Goal: Task Accomplishment & Management: Use online tool/utility

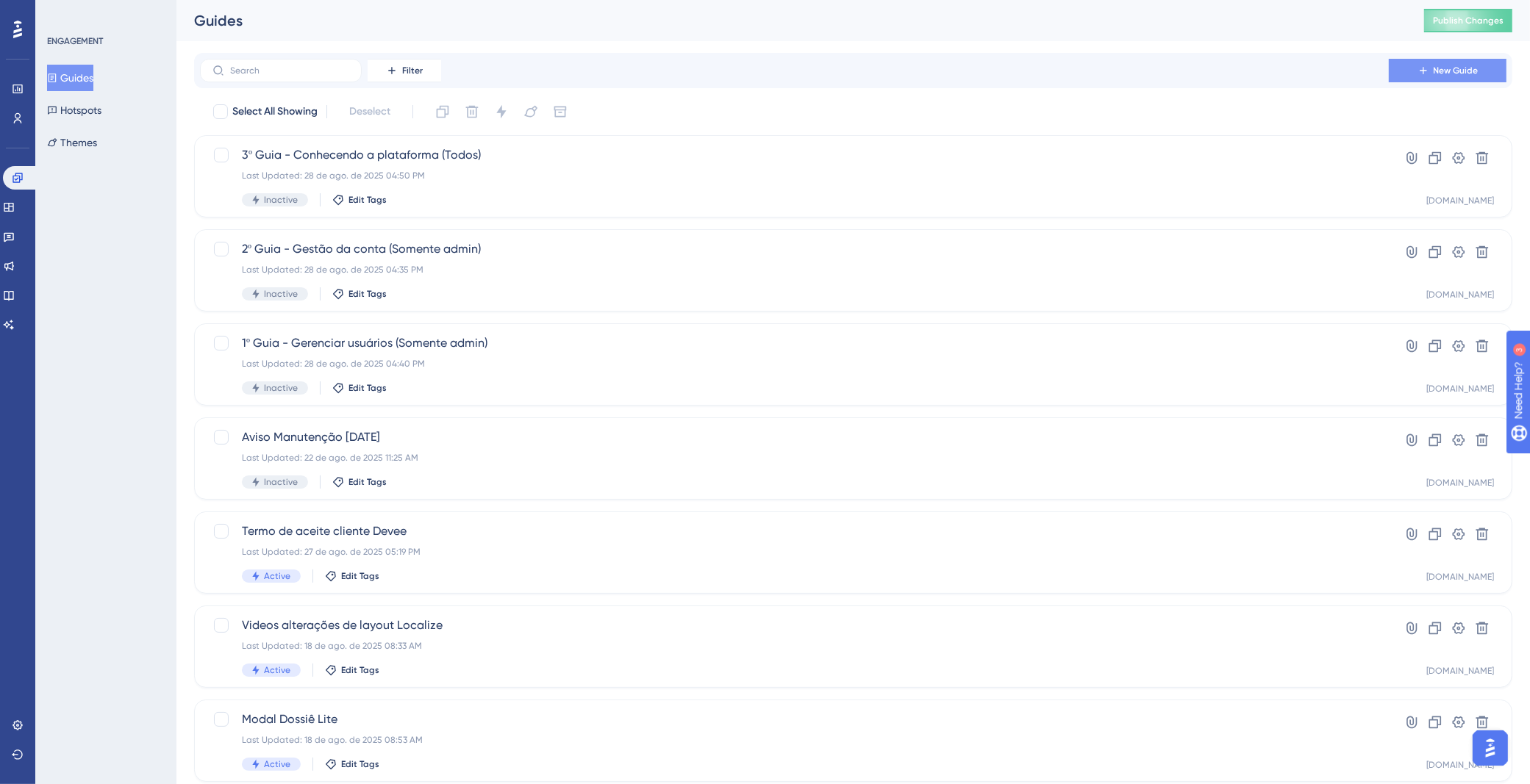
click at [1428, 69] on icon at bounding box center [1423, 71] width 12 height 12
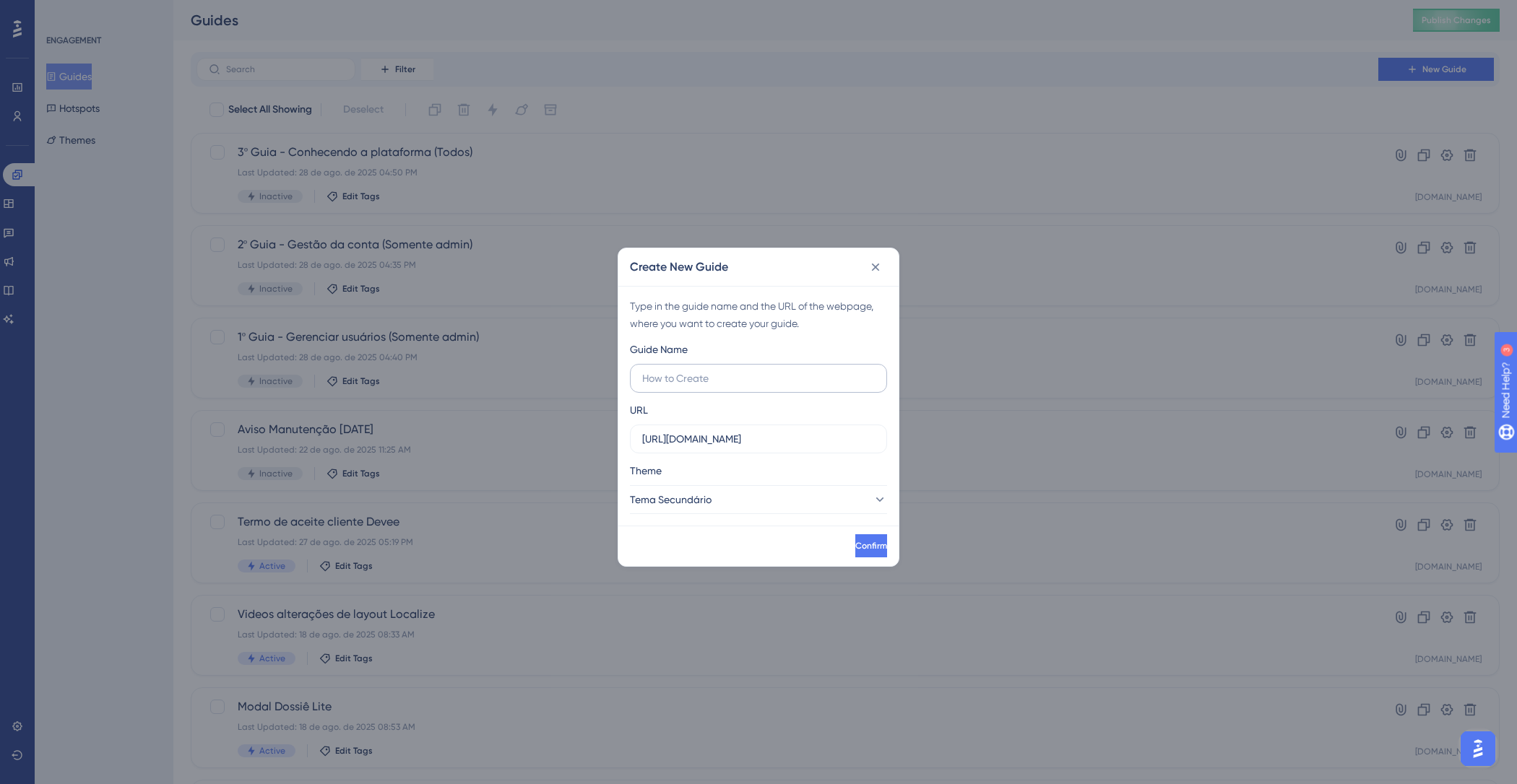
click at [698, 374] on input "text" at bounding box center [758, 377] width 233 height 16
type input "A"
paste input "ISAAC TECNOLOGIA & SERVIÇOS LTDA"
type input "[PERSON_NAME] Afinder - ISAAC TECNOLOGIA & SERVIÇOS LTDA"
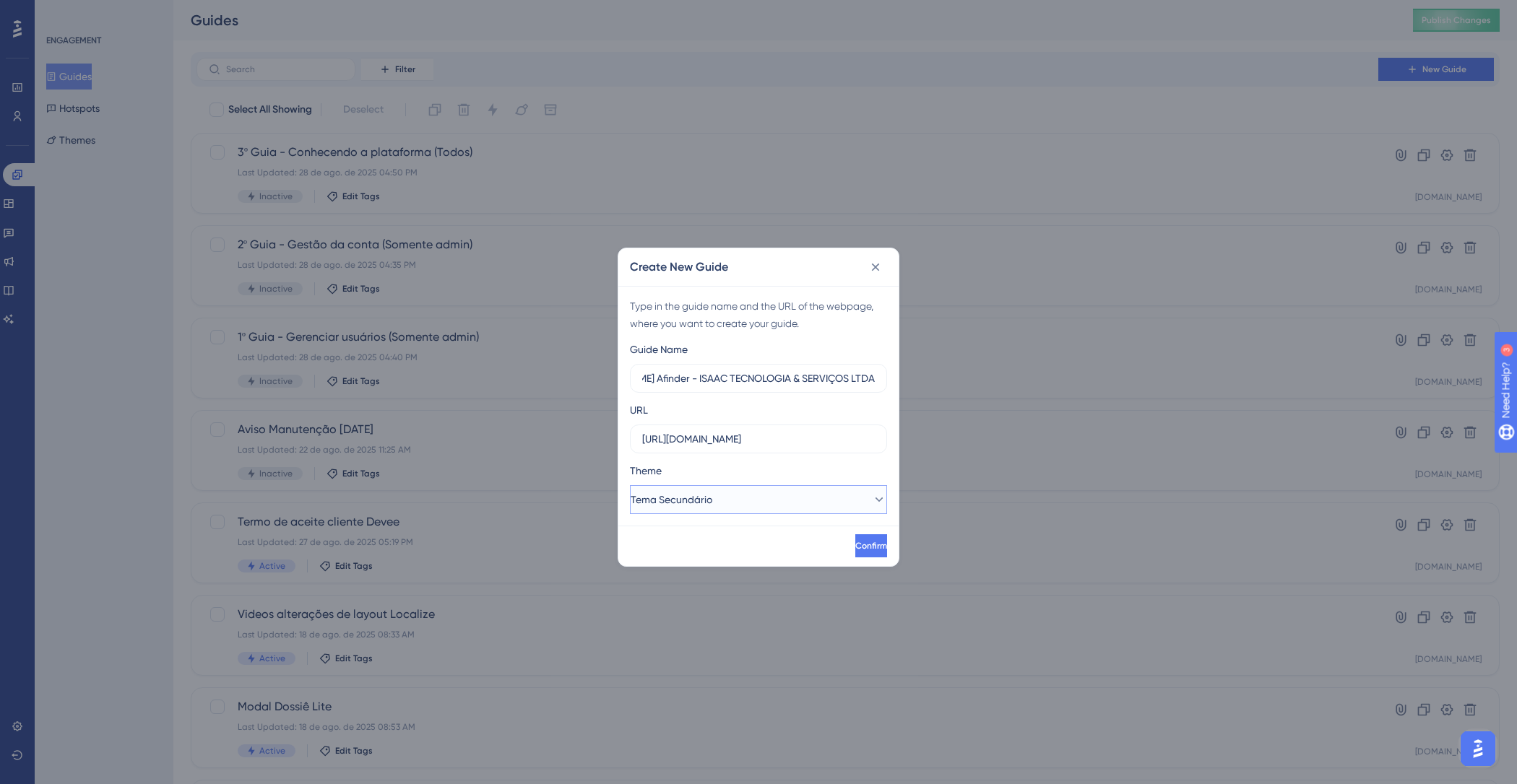
scroll to position [0, 0]
click at [844, 508] on button "Tema Secundário" at bounding box center [758, 500] width 257 height 29
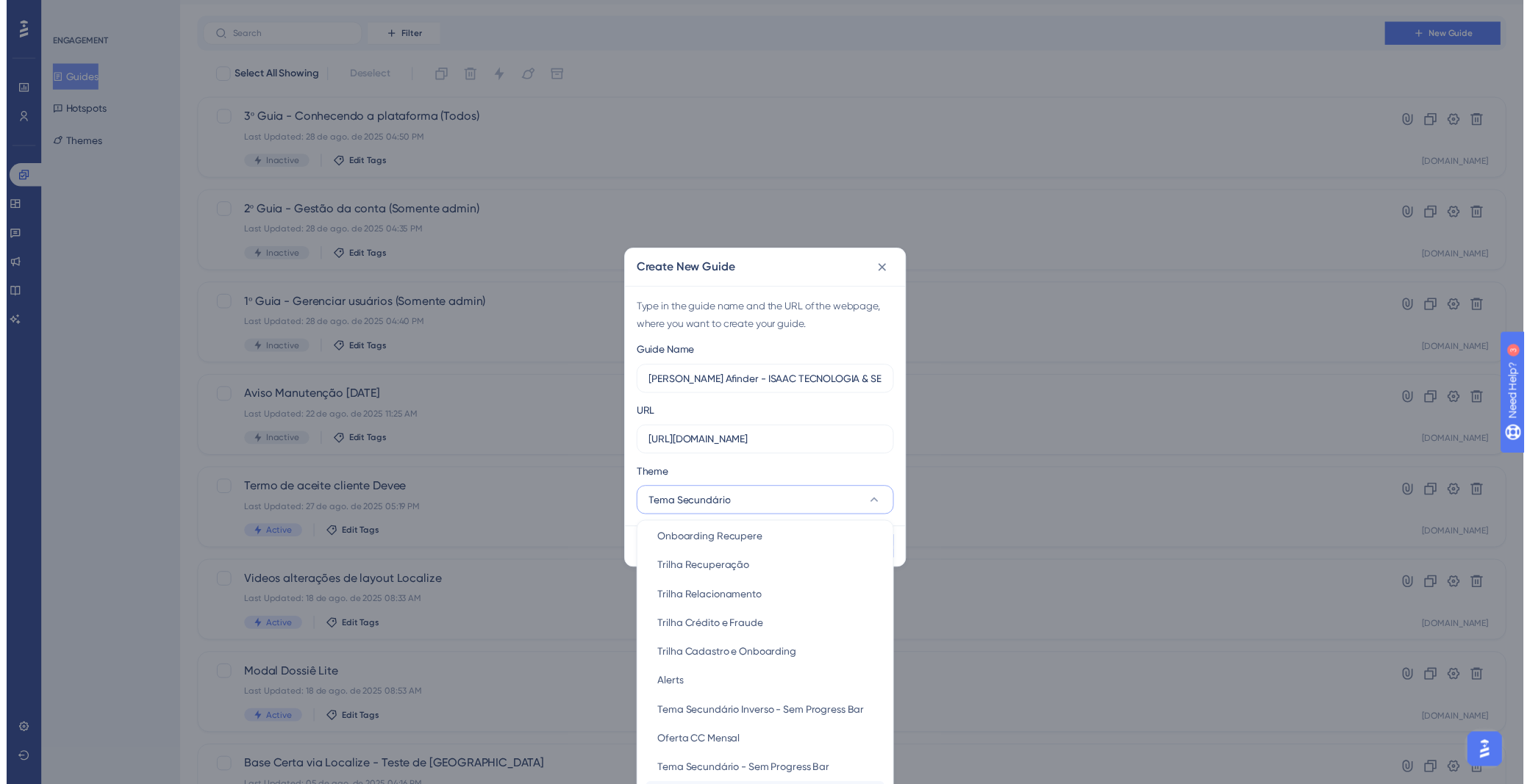
scroll to position [135, 0]
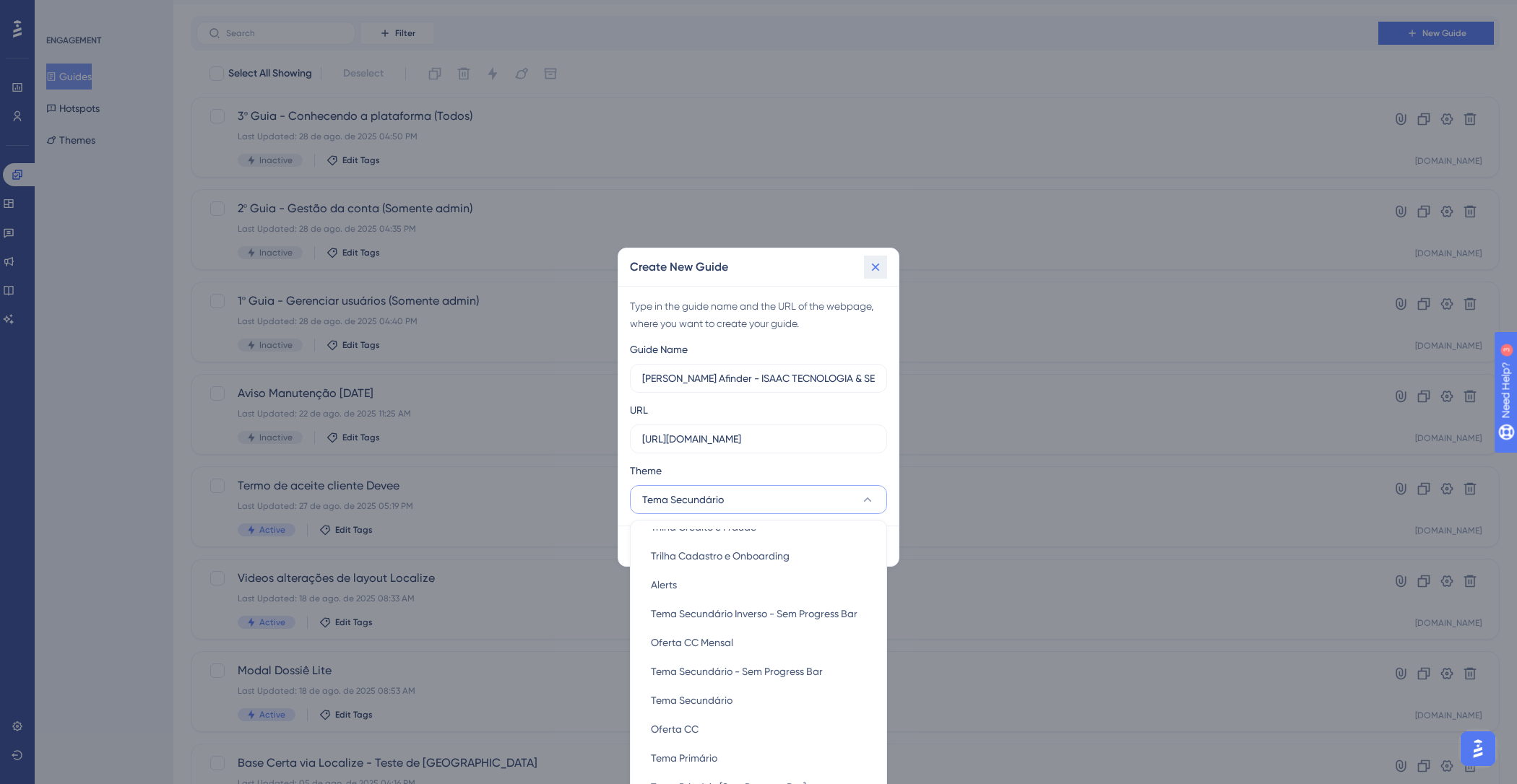
click at [877, 267] on icon at bounding box center [875, 268] width 15 height 15
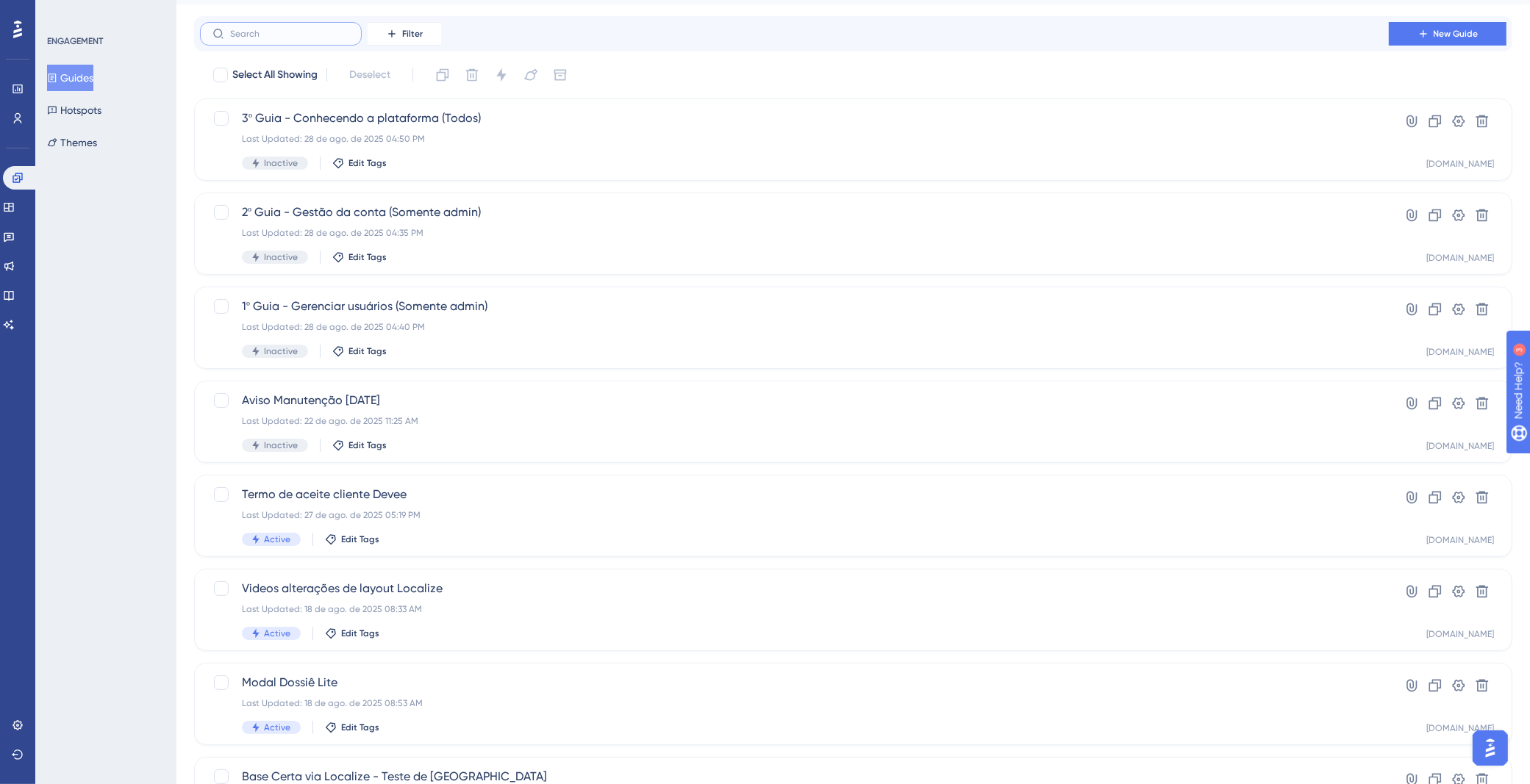
click at [292, 30] on input "text" at bounding box center [289, 33] width 119 height 10
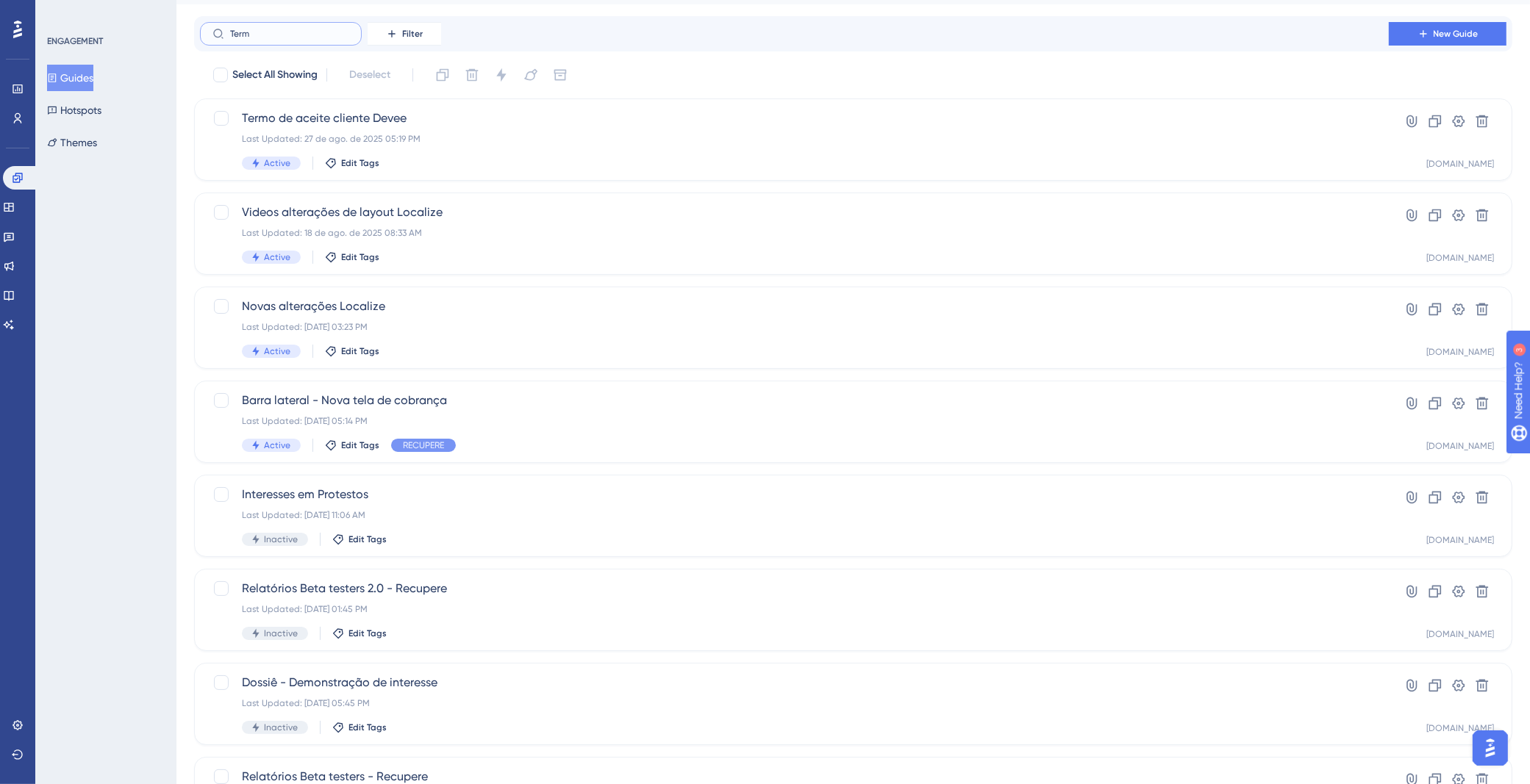
scroll to position [0, 0]
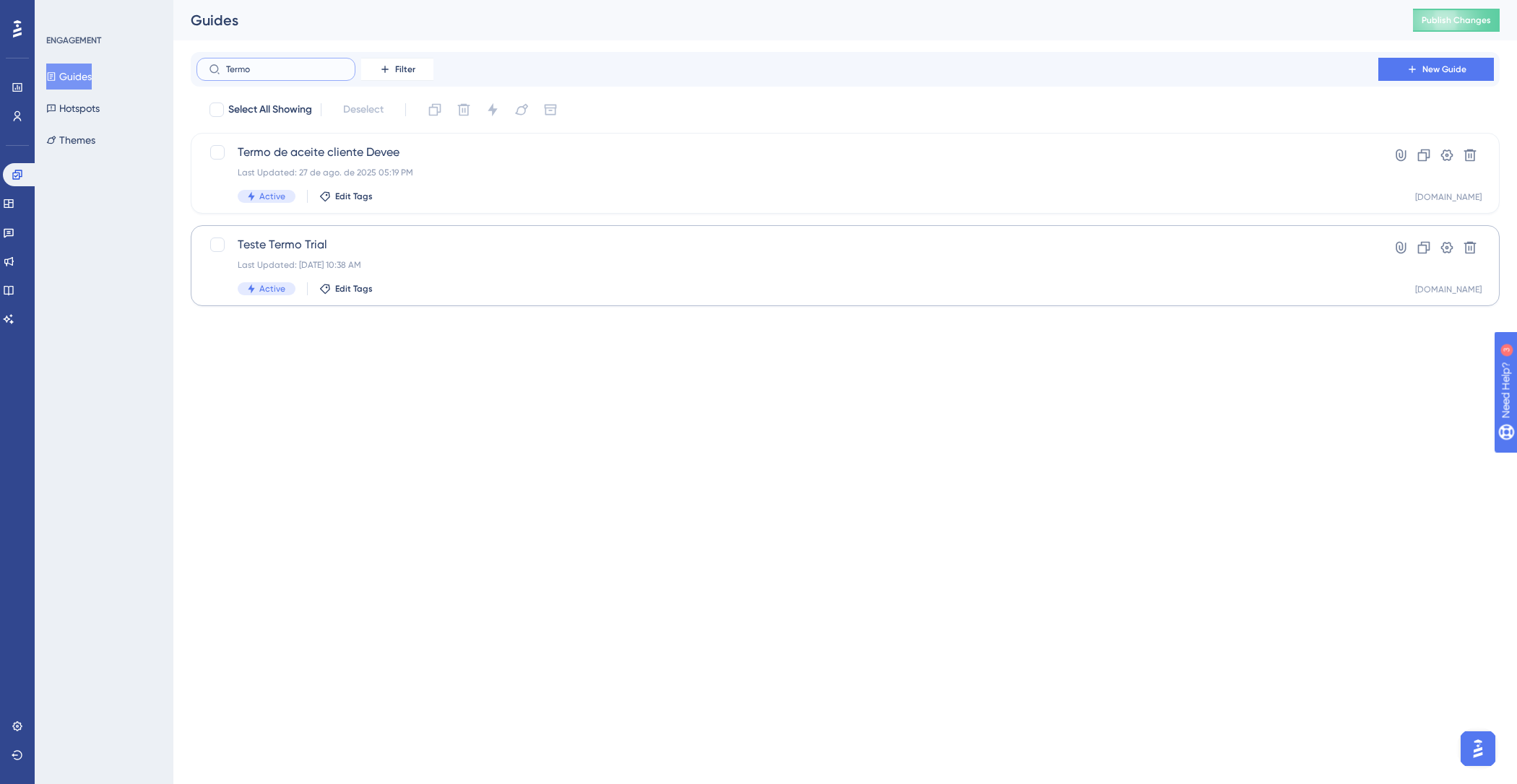
type input "Termo"
click at [502, 253] on div "Teste Termo Trial Last Updated: [DATE] 10:38 AM Active Edit Tags" at bounding box center [787, 265] width 1099 height 59
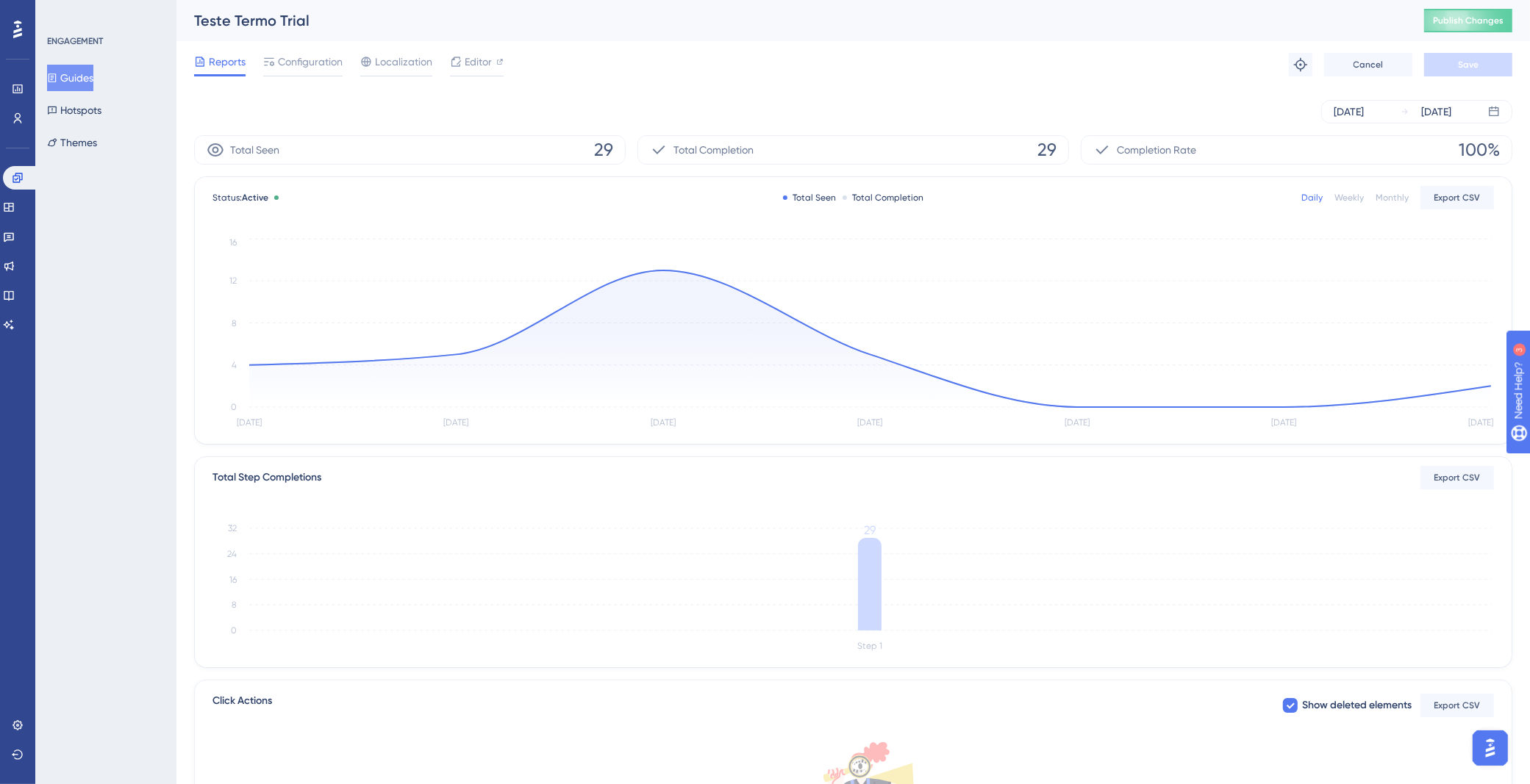
click at [93, 75] on button "Guides" at bounding box center [71, 78] width 47 height 26
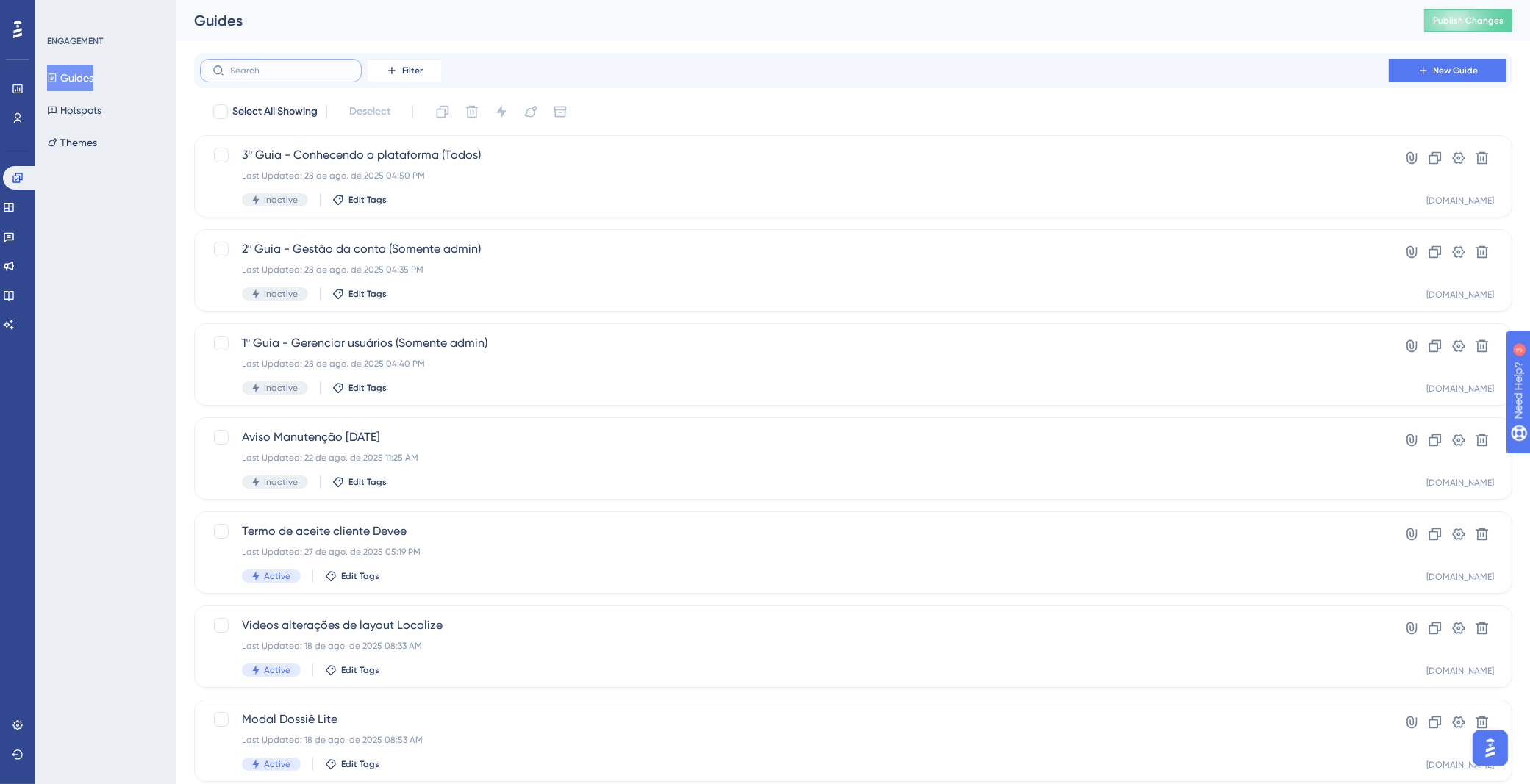
click at [274, 71] on input "text" at bounding box center [289, 70] width 119 height 10
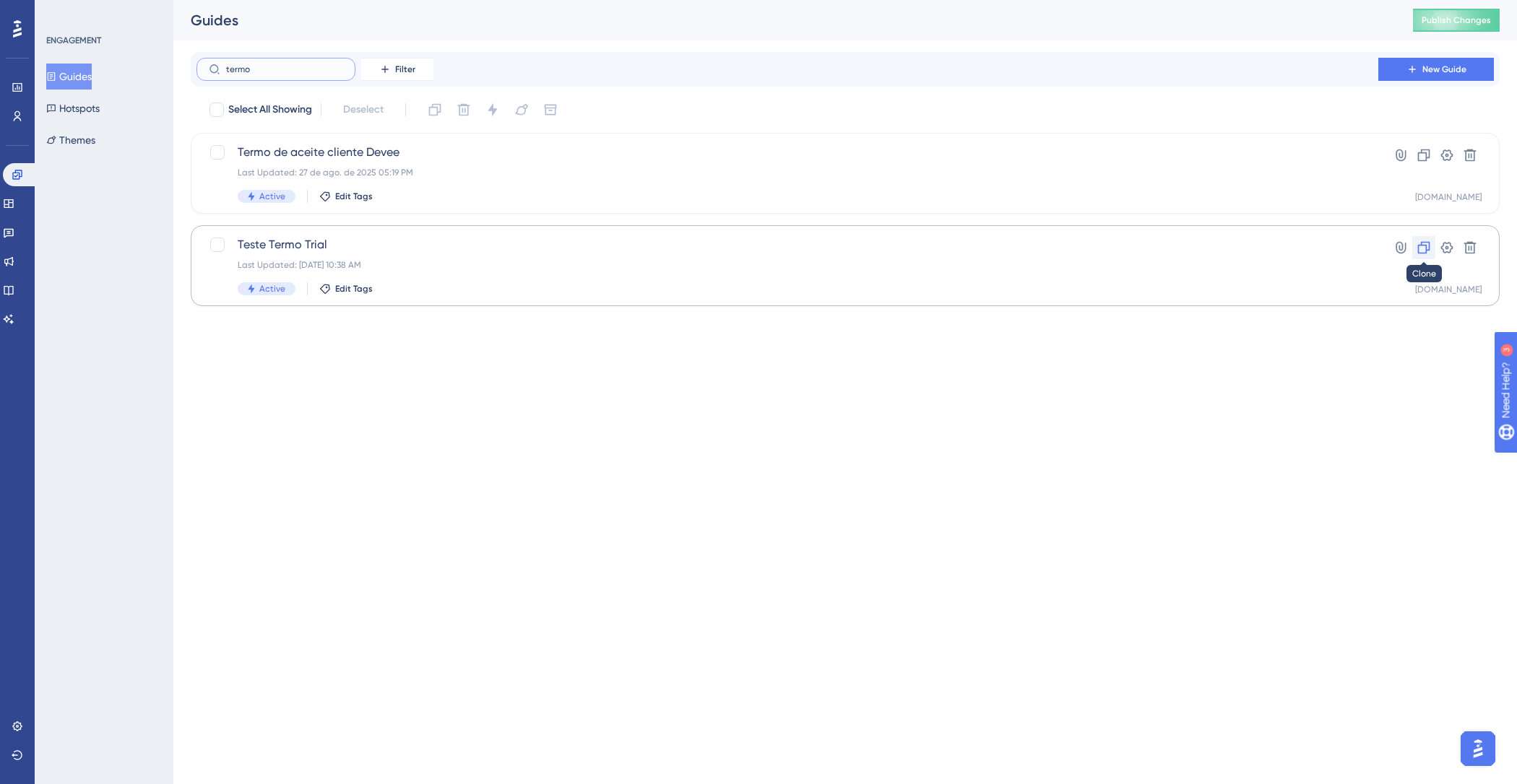
type input "termo"
click at [1424, 245] on icon at bounding box center [1424, 248] width 12 height 12
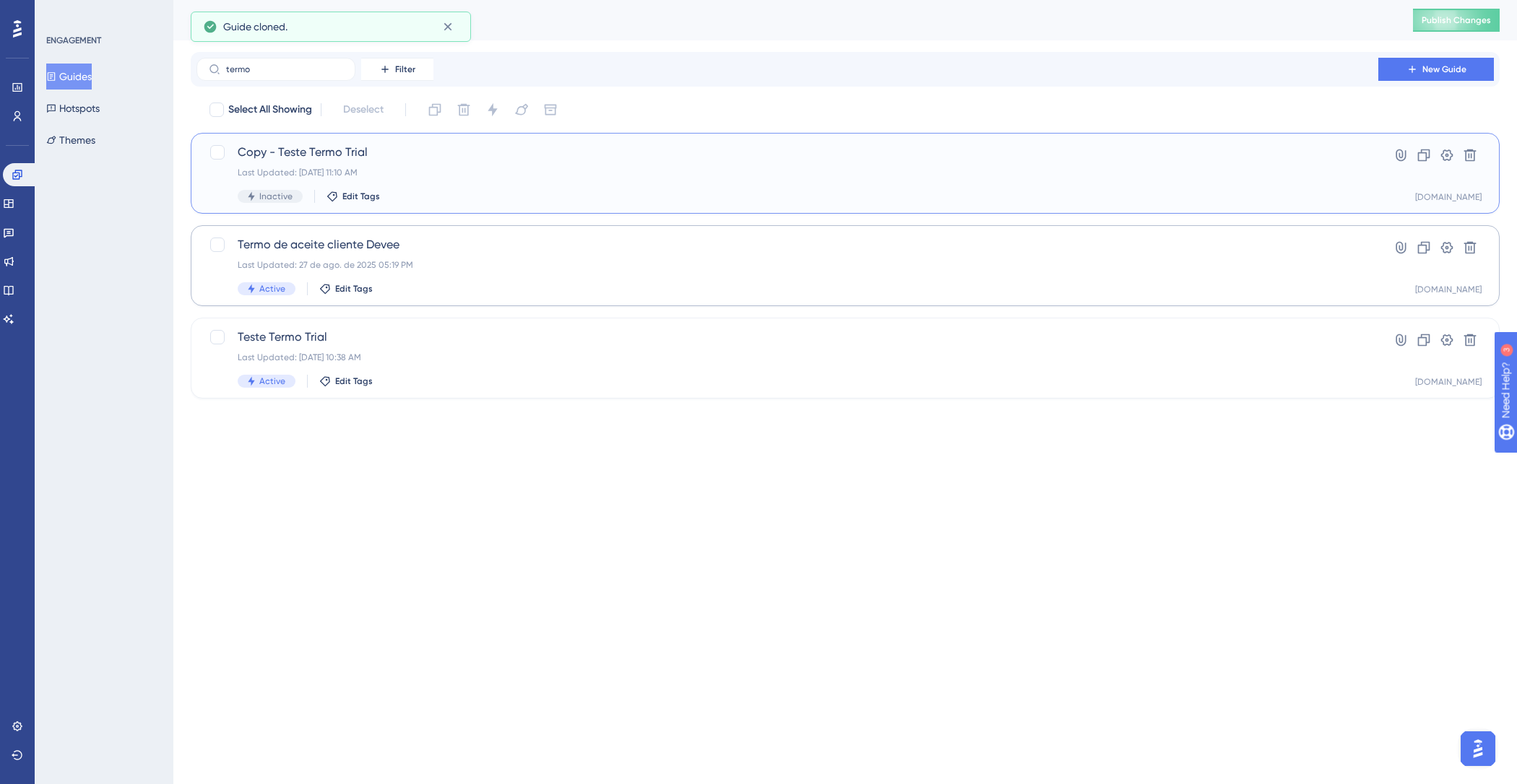
click at [422, 171] on div "Last Updated: [DATE] 11:10 AM" at bounding box center [787, 173] width 1099 height 12
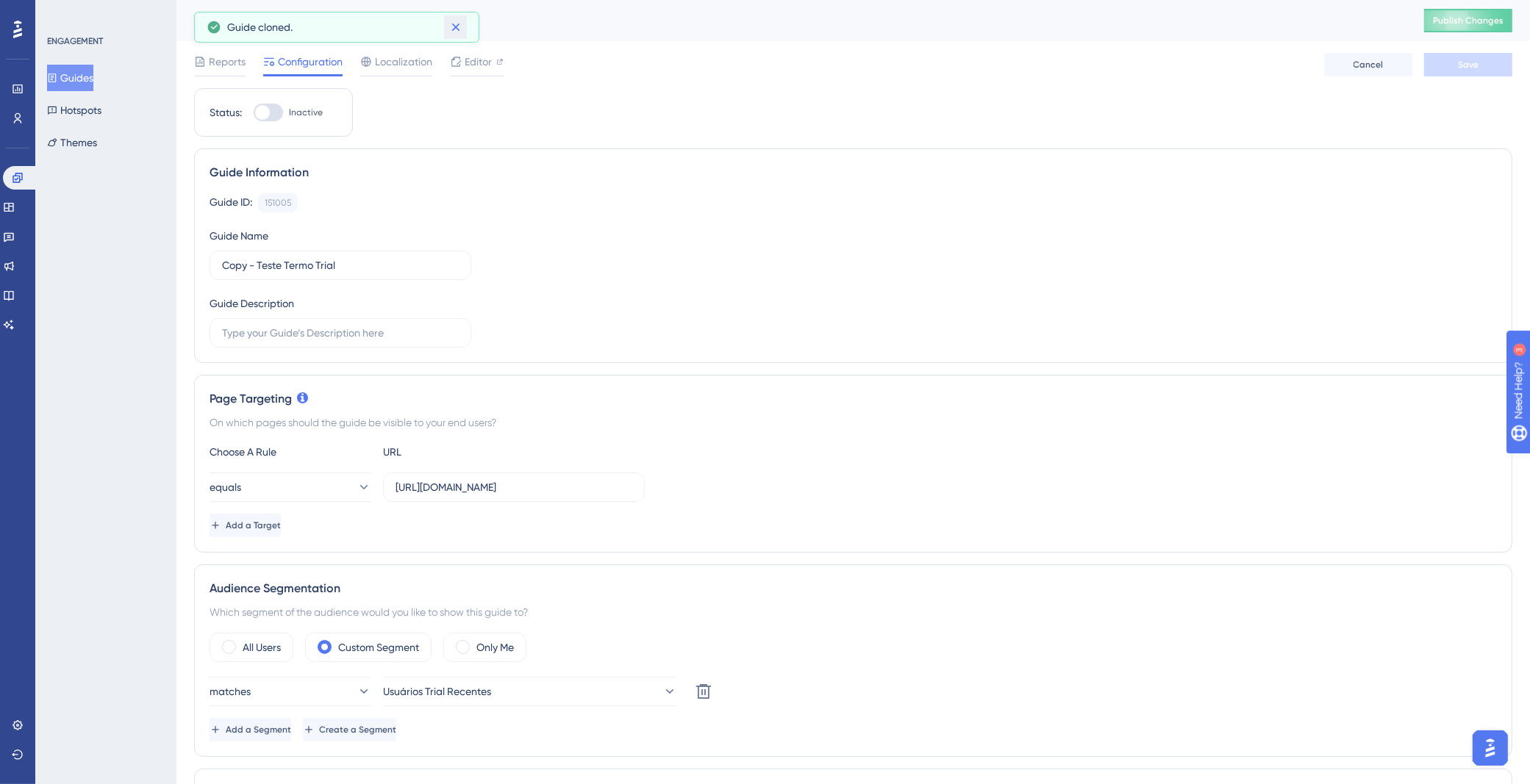
click at [455, 26] on icon at bounding box center [456, 27] width 15 height 15
drag, startPoint x: 345, startPoint y: 272, endPoint x: 0, endPoint y: 248, distance: 345.8
paste input "ISAAC TECNOLOGIA & SERVIÇOS LTDA"
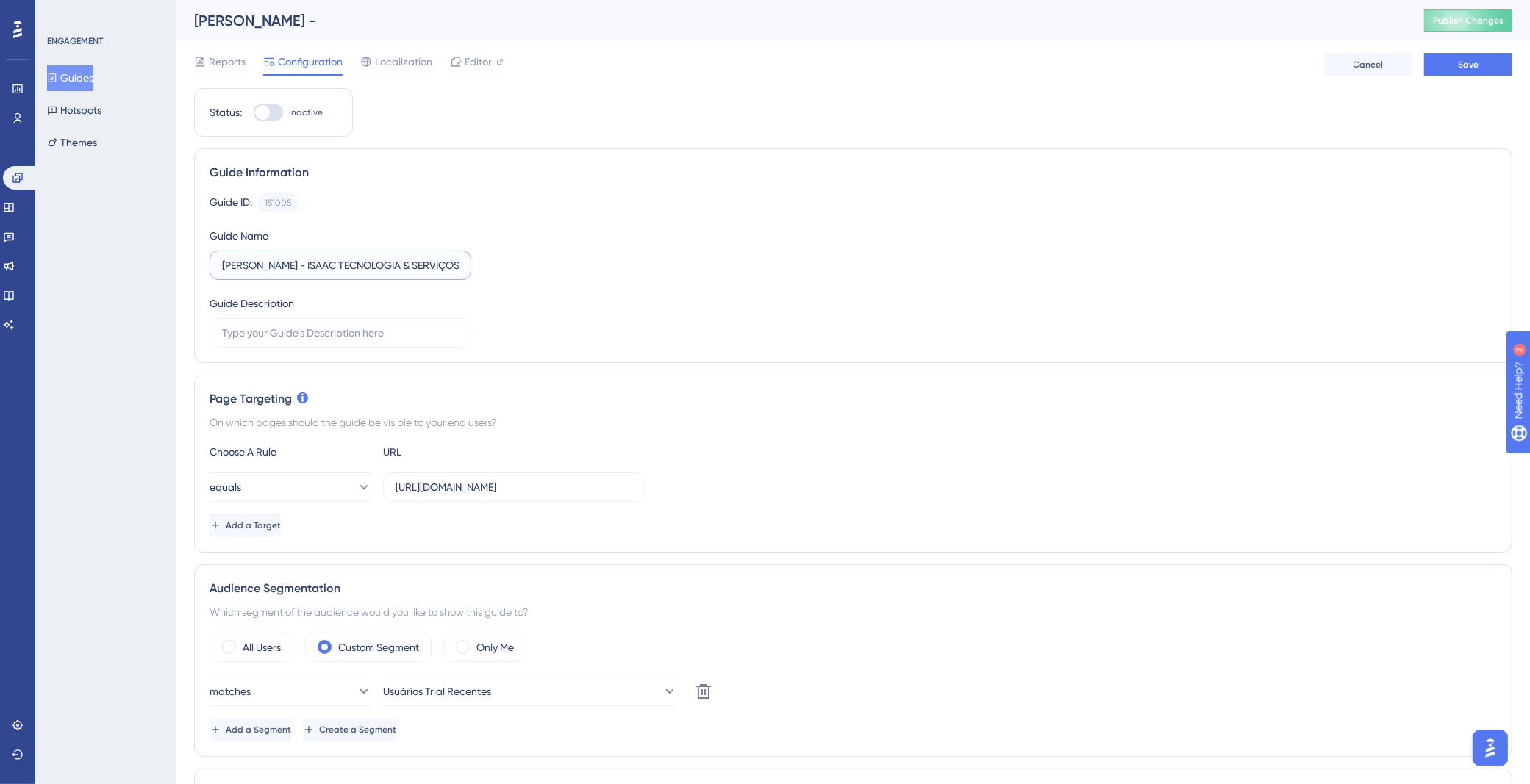
scroll to position [0, 20]
type input "[PERSON_NAME] - ISAAC TECNOLOGIA & SERVIÇOS LTDA"
click at [1485, 63] on button "Save" at bounding box center [1468, 64] width 88 height 23
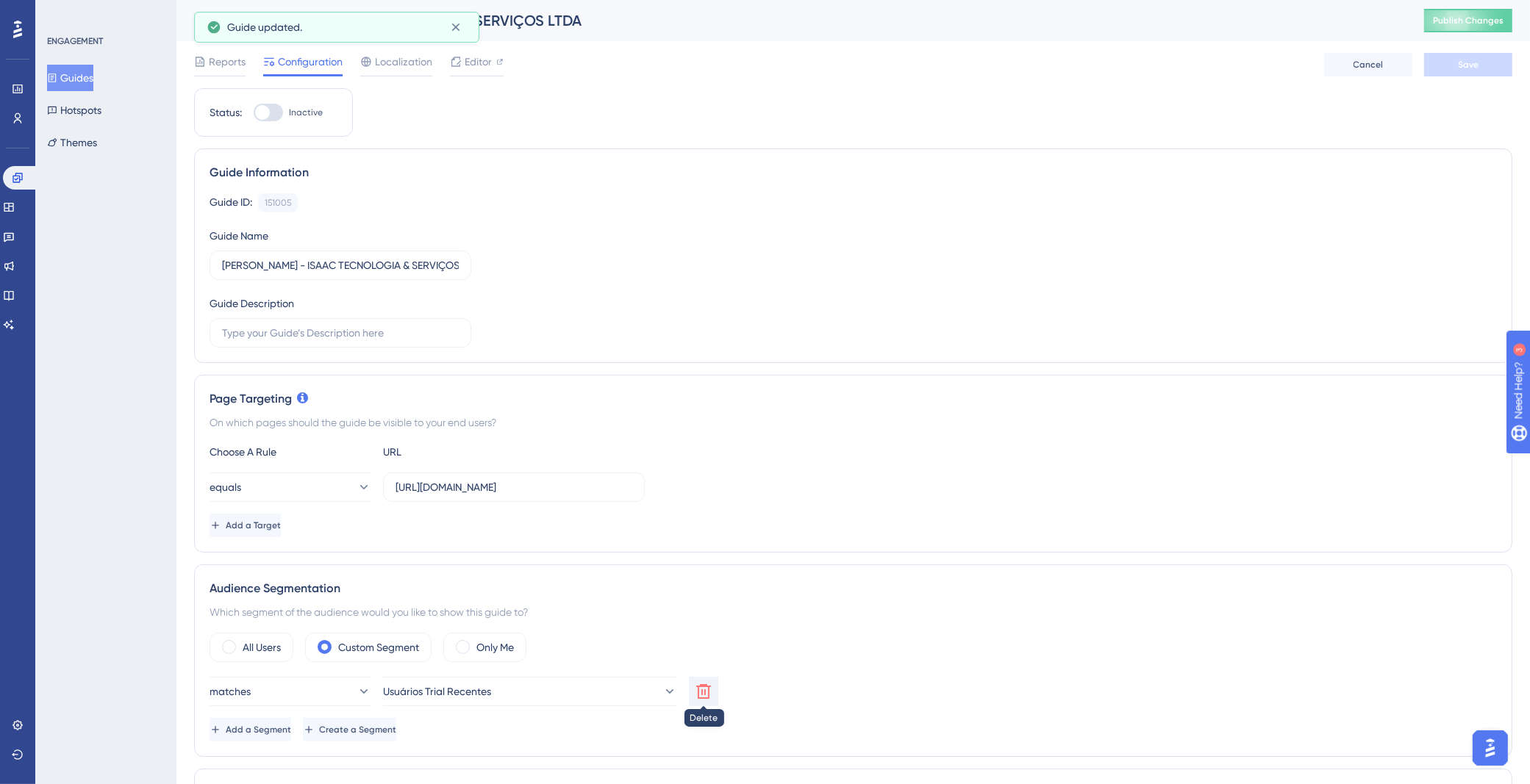
click at [717, 688] on button at bounding box center [704, 692] width 30 height 30
click at [539, 688] on button "Choose a segment" at bounding box center [530, 692] width 294 height 30
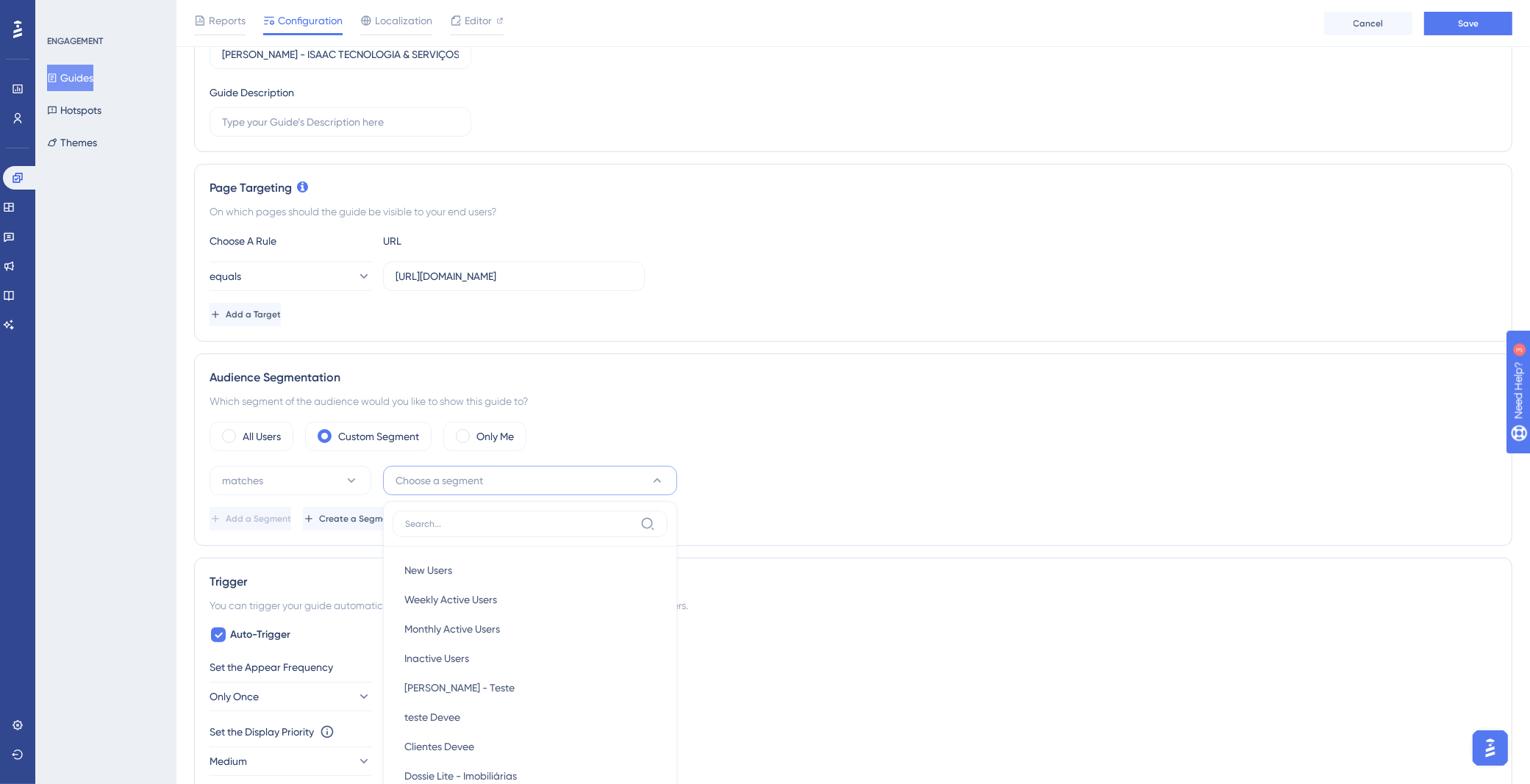
click at [974, 461] on div "All Users Custom Segment Only Me matches Choose a segment New Users New Users W…" at bounding box center [853, 476] width 1287 height 109
click at [314, 513] on icon at bounding box center [309, 519] width 12 height 12
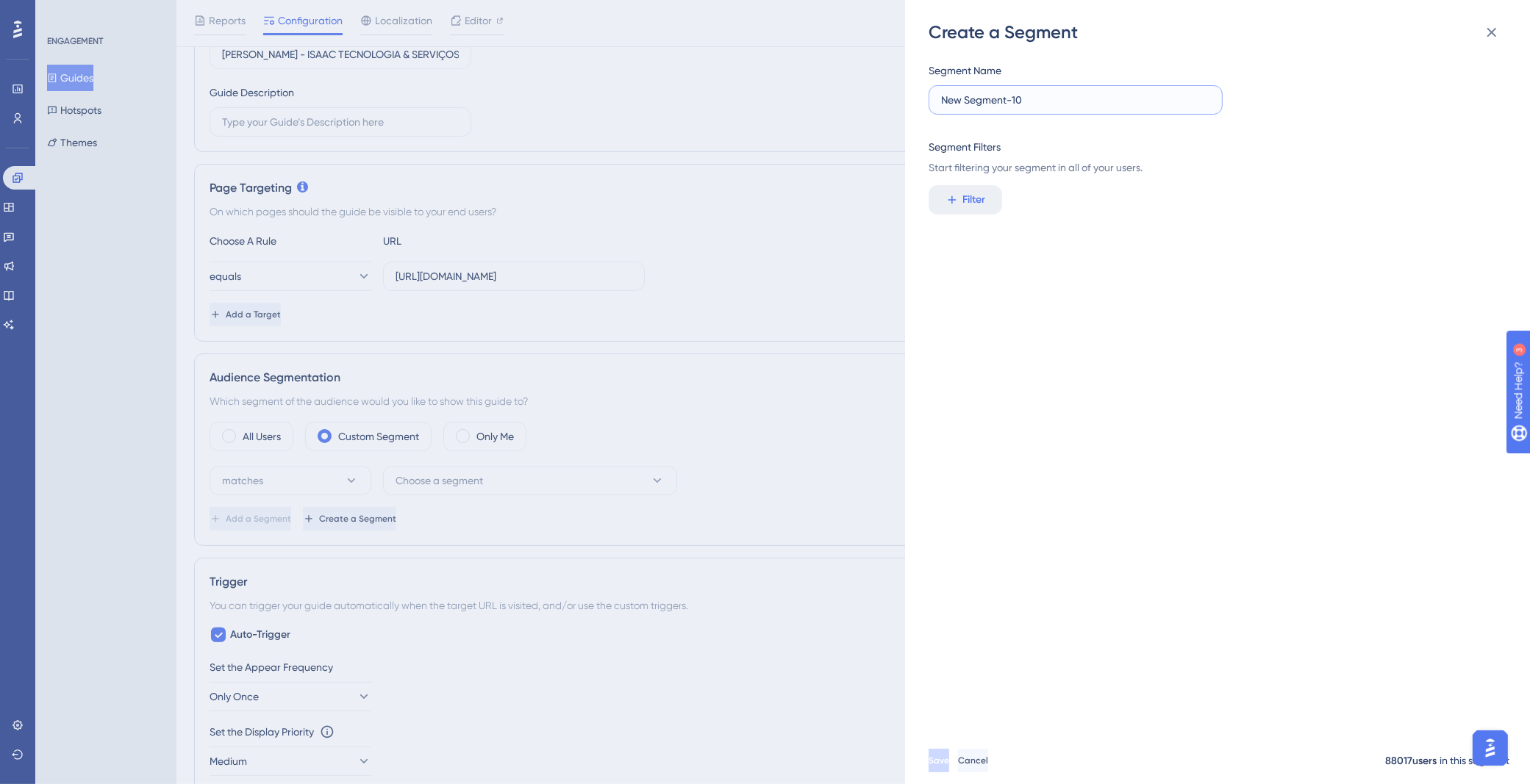
click at [1034, 100] on input "New Segment-10" at bounding box center [1075, 100] width 269 height 16
drag, startPoint x: 1033, startPoint y: 99, endPoint x: 484, endPoint y: 89, distance: 549.1
click at [513, 91] on div "Create a Segment Segment Name New Segment-10 Segment Filters Start filtering yo…" at bounding box center [765, 392] width 1530 height 784
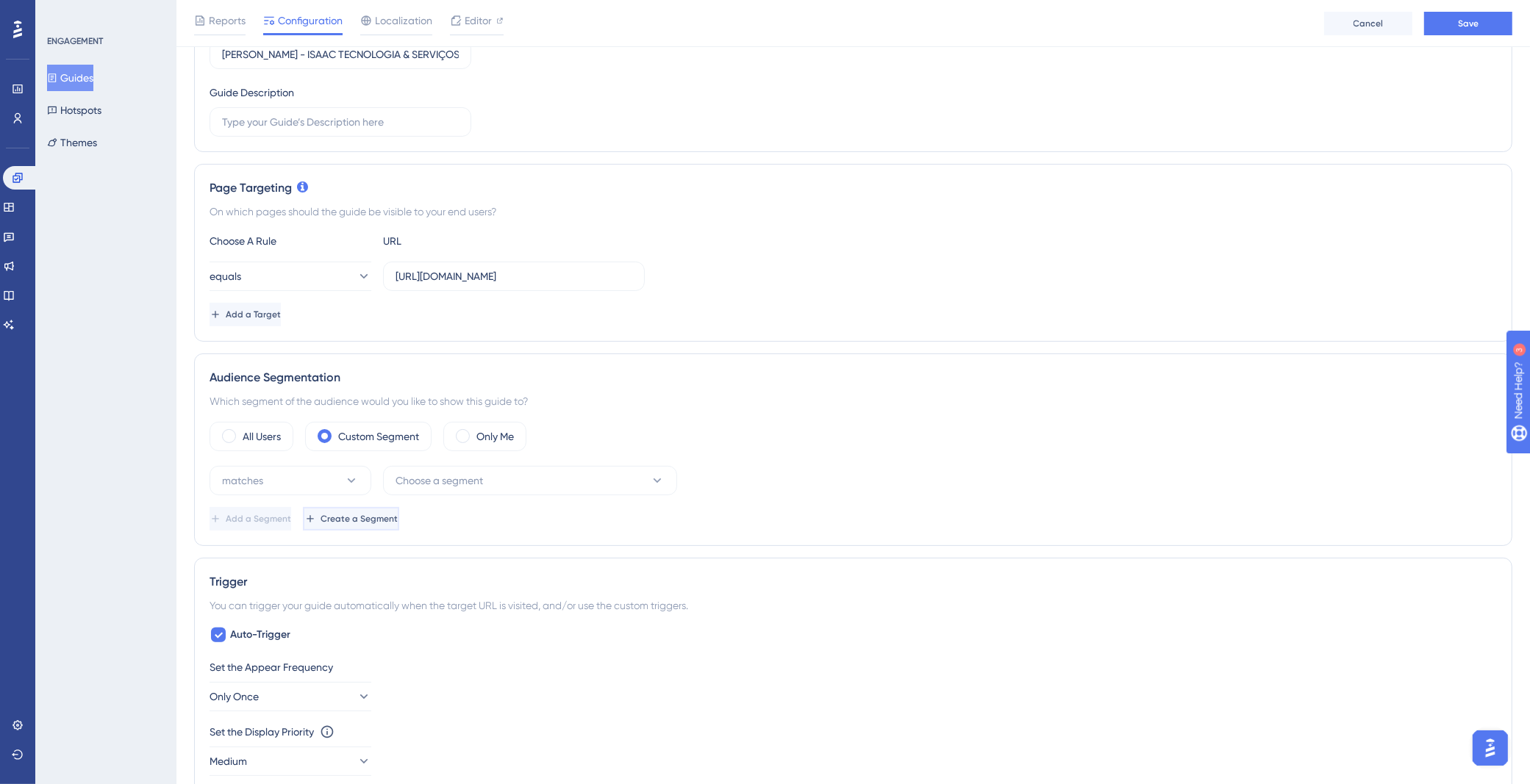
click at [398, 513] on span "Create a Segment" at bounding box center [359, 519] width 77 height 12
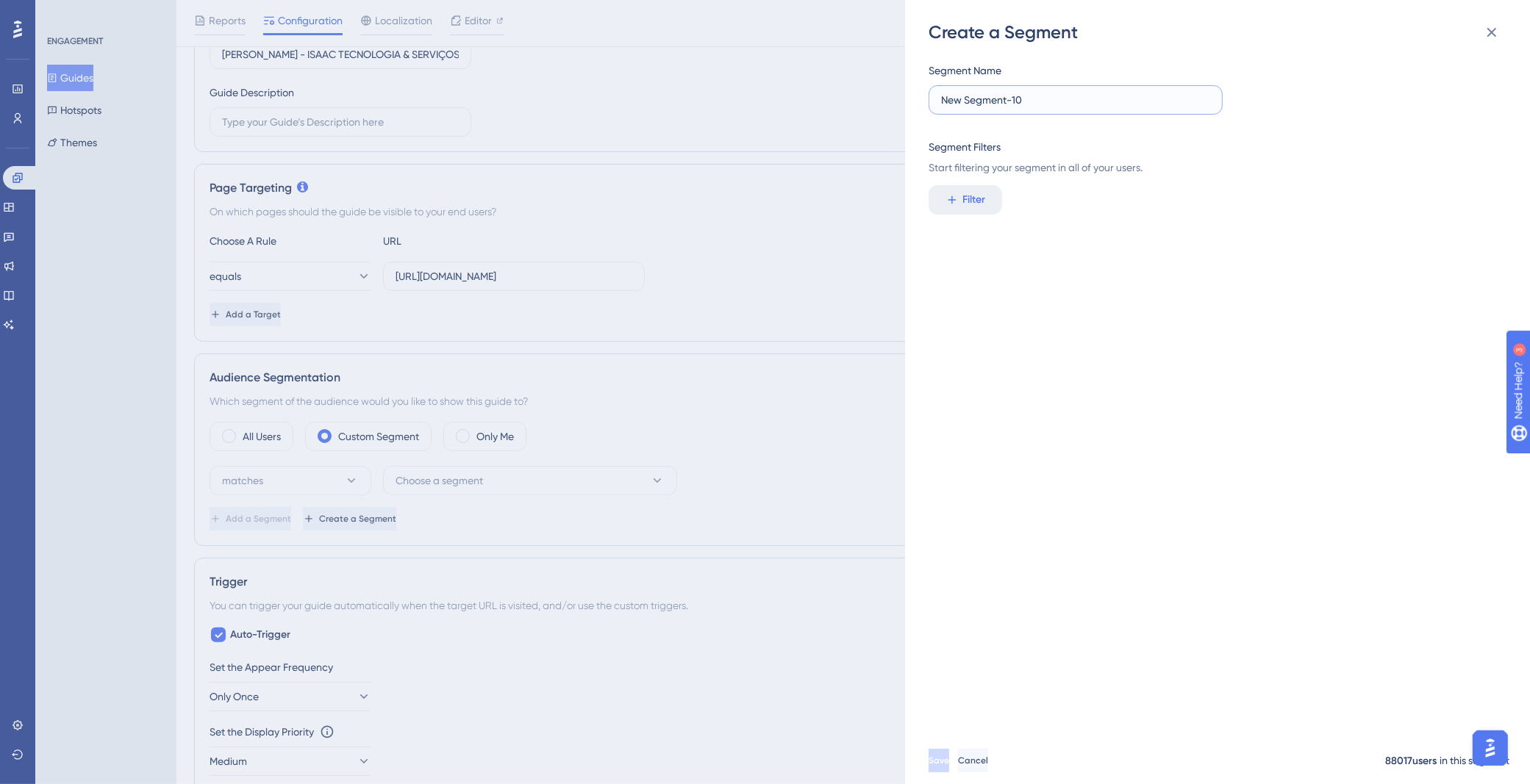
click at [1045, 100] on input "New Segment-10" at bounding box center [1075, 100] width 269 height 16
type input "I"
paste input "ISAAC TECNOLOGIA & SERVIÇOS LTDA"
type input "Afinder - ISAAC TECNOLOGIA & SERVIÇOS LTDA"
click at [994, 202] on button "Filter" at bounding box center [965, 200] width 73 height 30
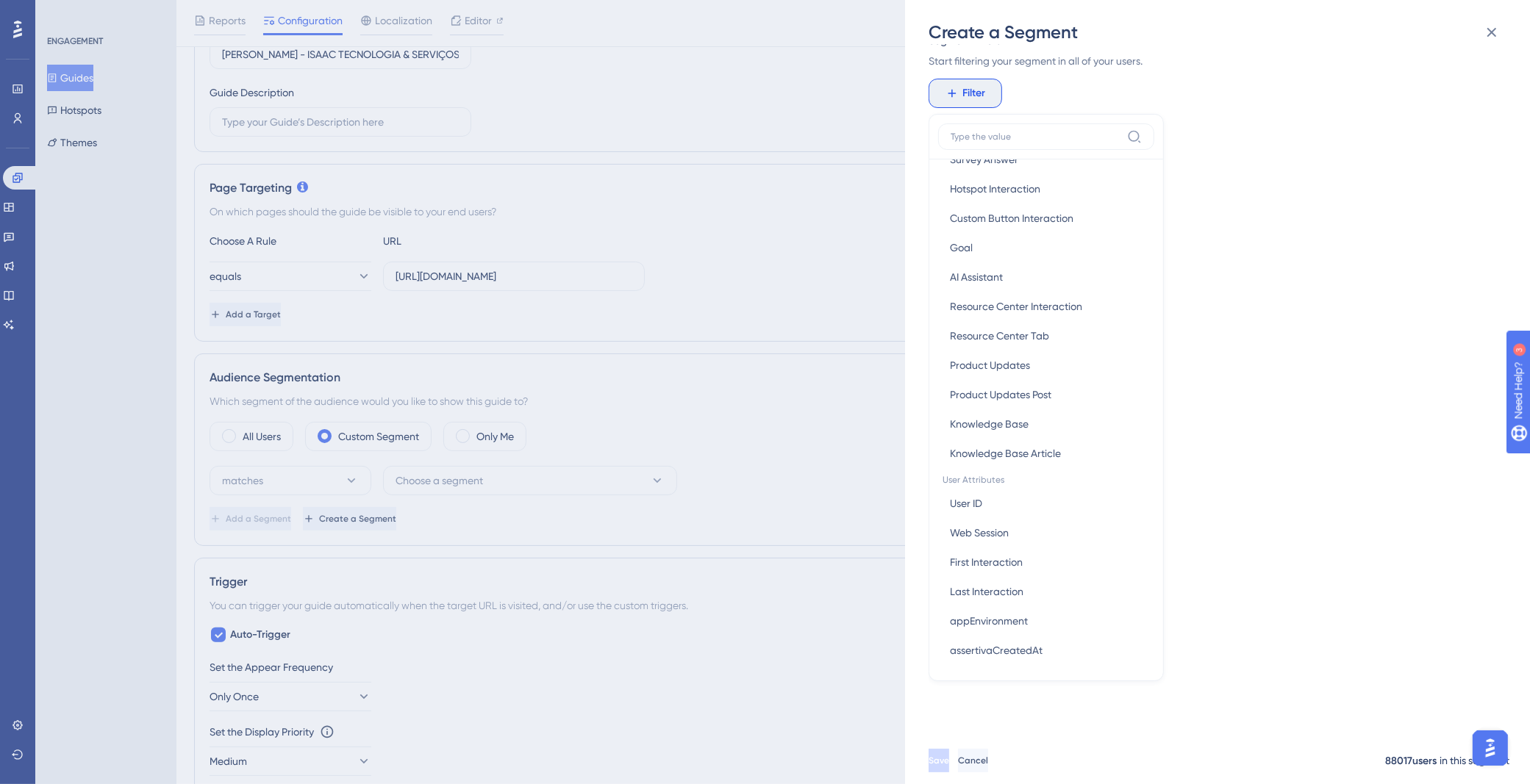
scroll to position [360, 0]
click at [1018, 497] on button "User ID User ID" at bounding box center [1046, 502] width 216 height 30
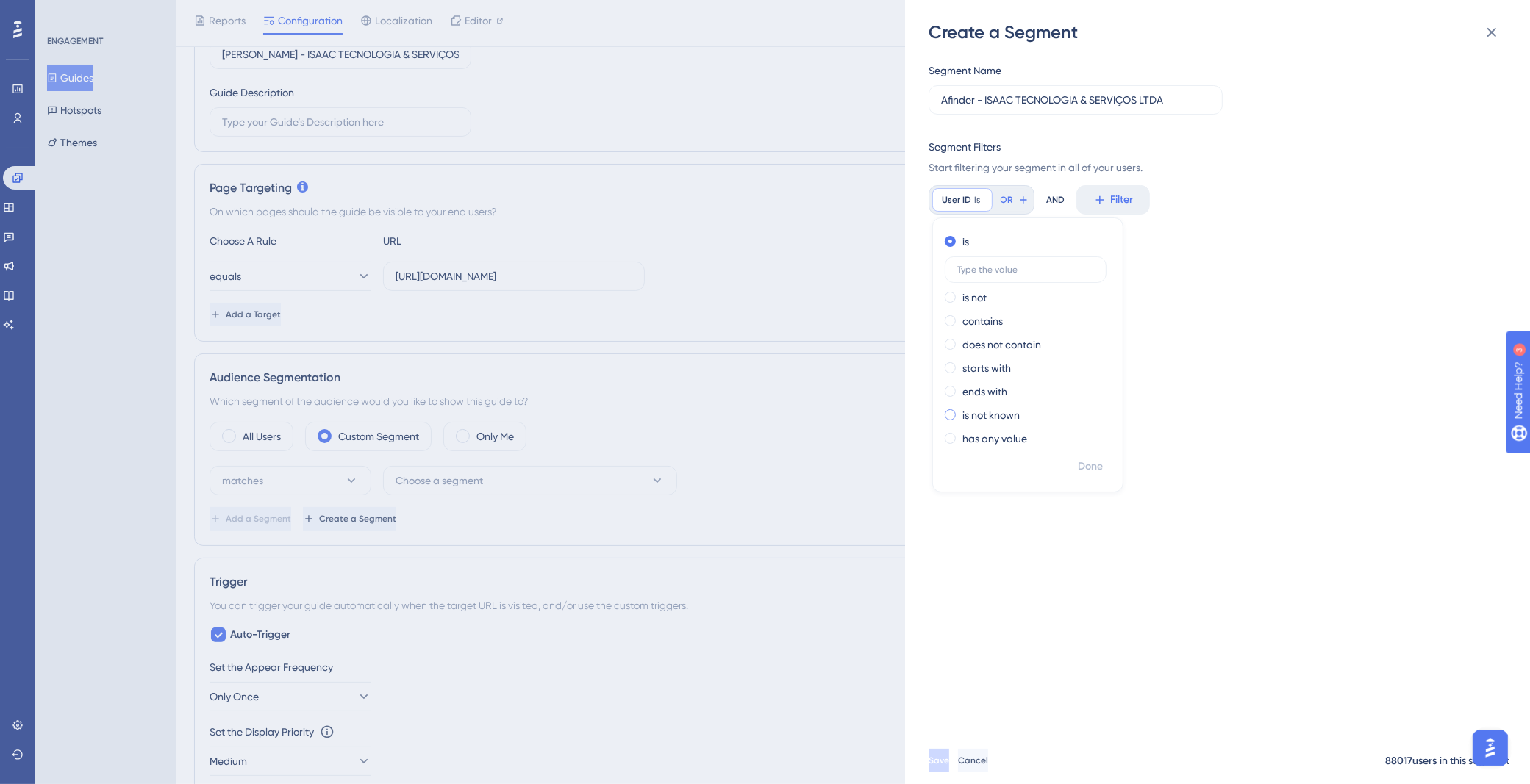
scroll to position [0, 0]
paste input "[PERSON_NAME][EMAIL_ADDRESS][DOMAIN_NAME]"
type input "[PERSON_NAME][EMAIL_ADDRESS][DOMAIN_NAME]"
click at [1089, 464] on span "Done" at bounding box center [1090, 466] width 25 height 18
click at [951, 766] on span "Save" at bounding box center [940, 761] width 20 height 12
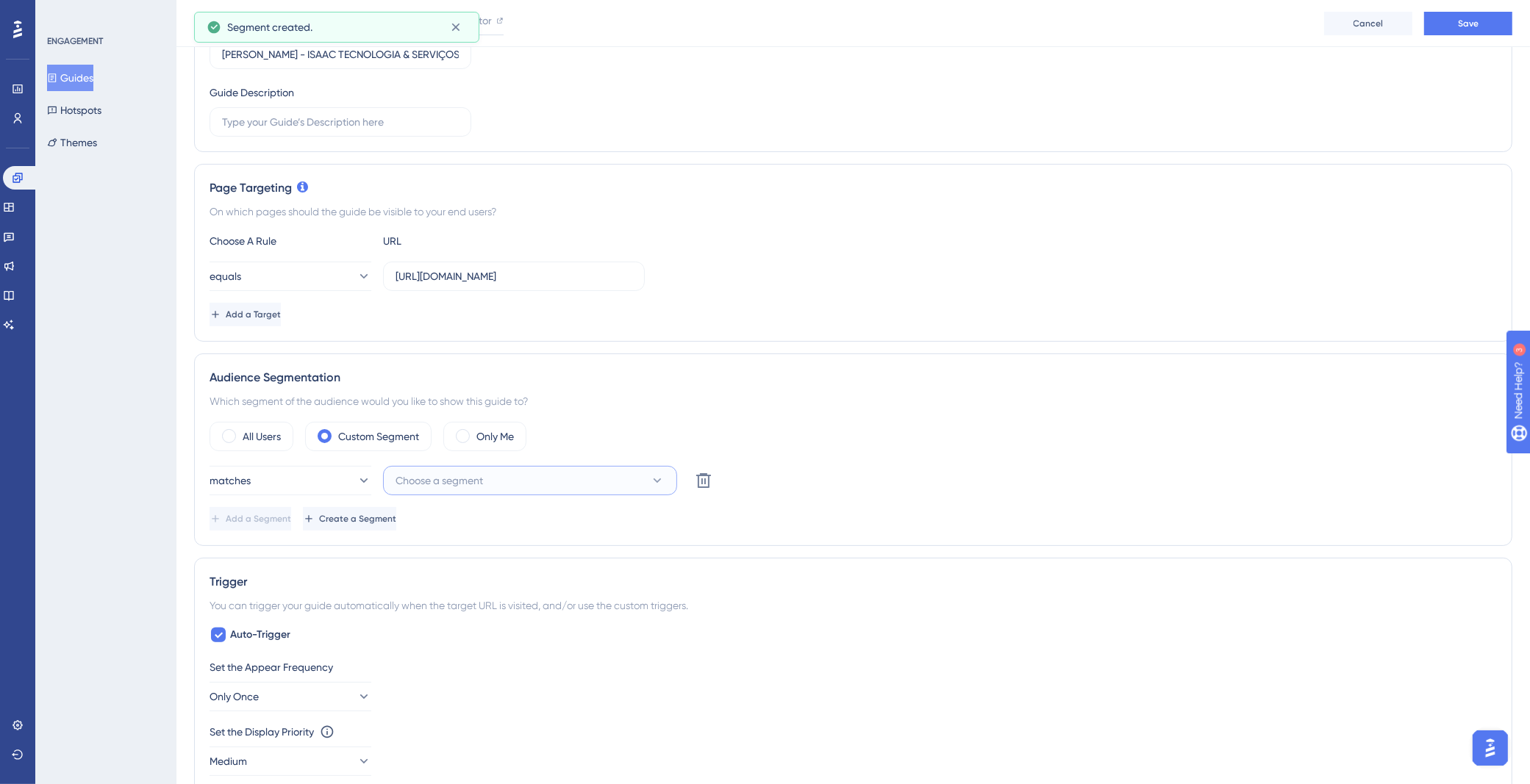
click at [519, 479] on button "Choose a segment" at bounding box center [530, 481] width 294 height 30
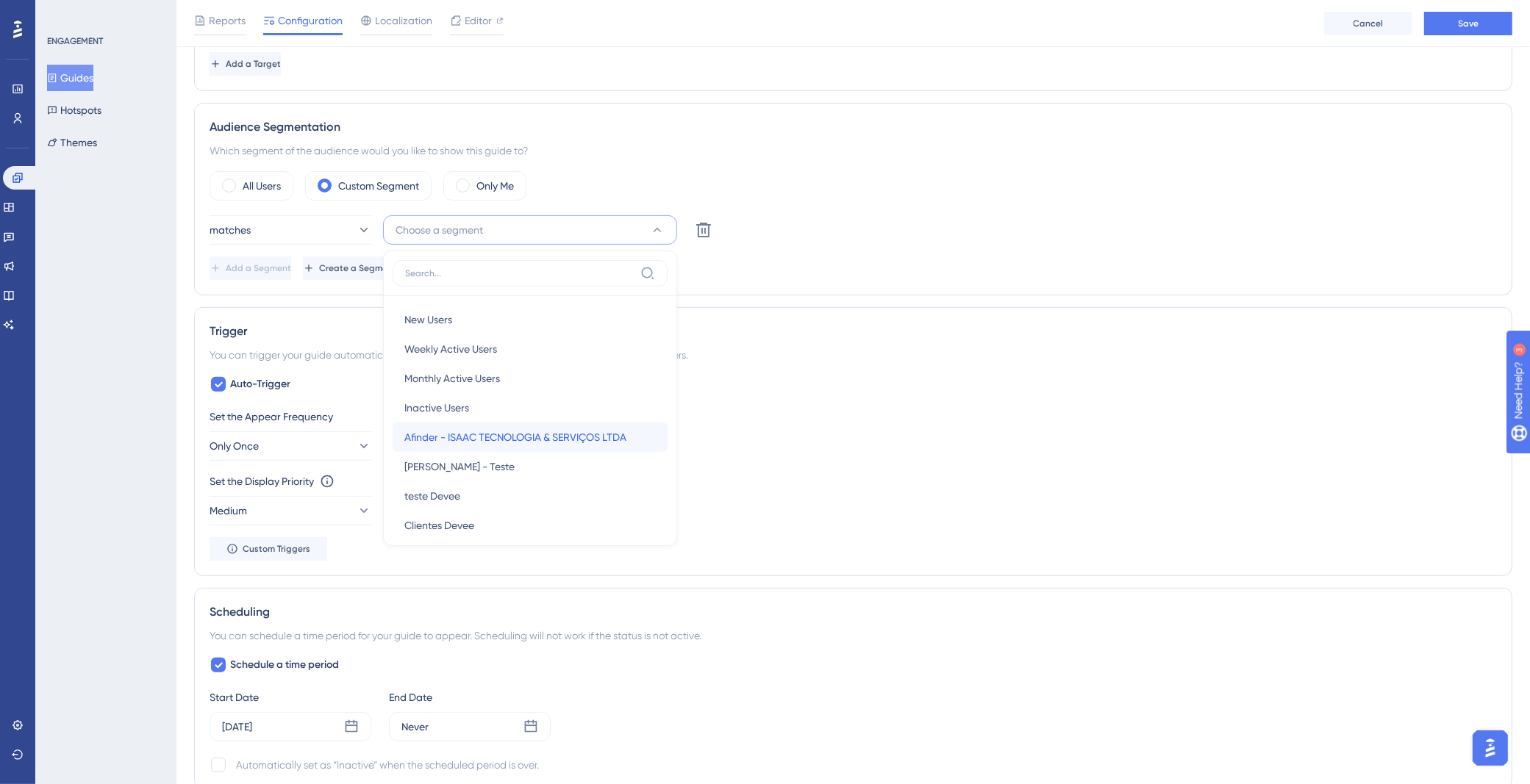
click at [560, 437] on span "Afinder - ISAAC TECNOLOGIA & SERVIÇOS LTDA" at bounding box center [515, 437] width 222 height 18
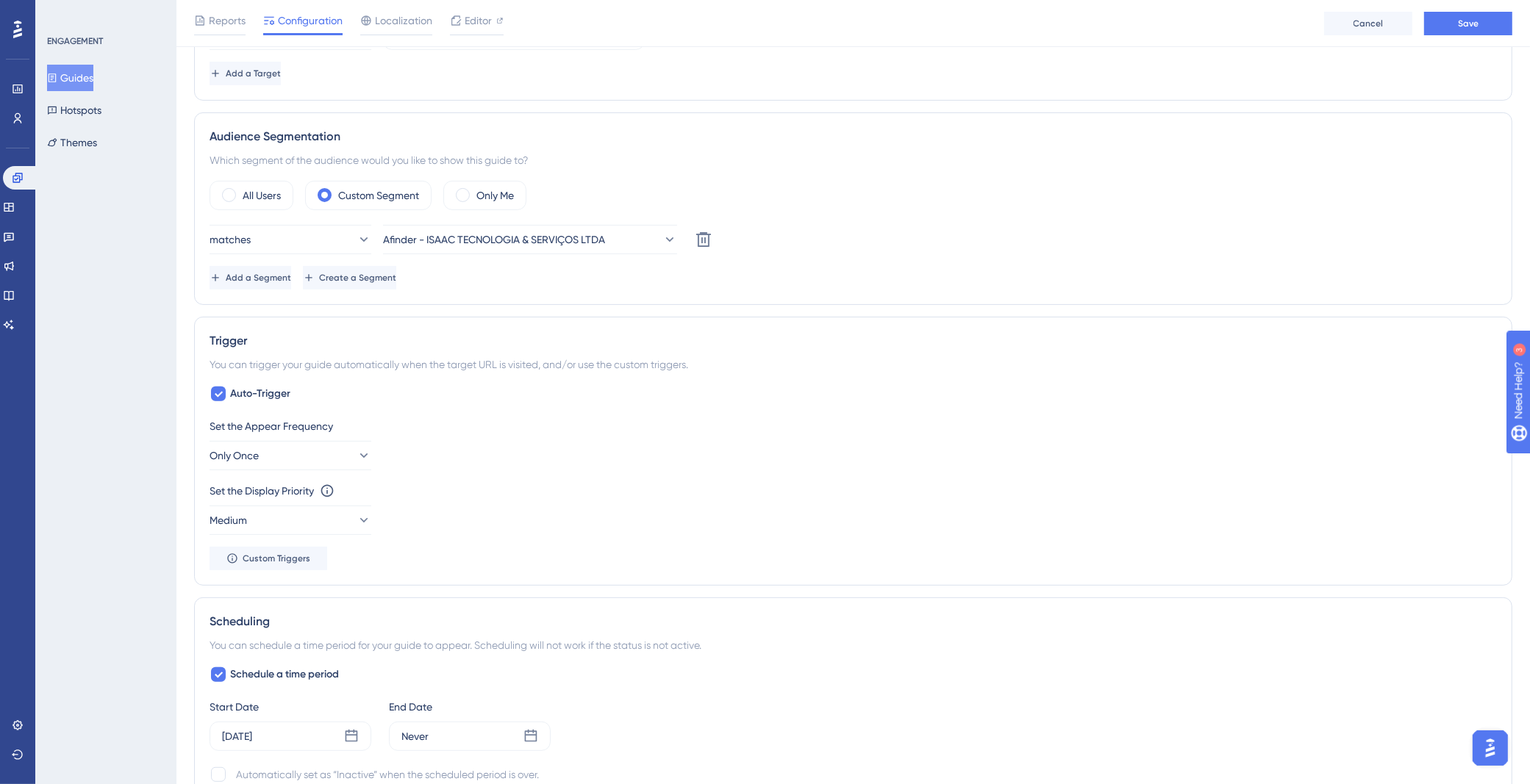
scroll to position [525, 0]
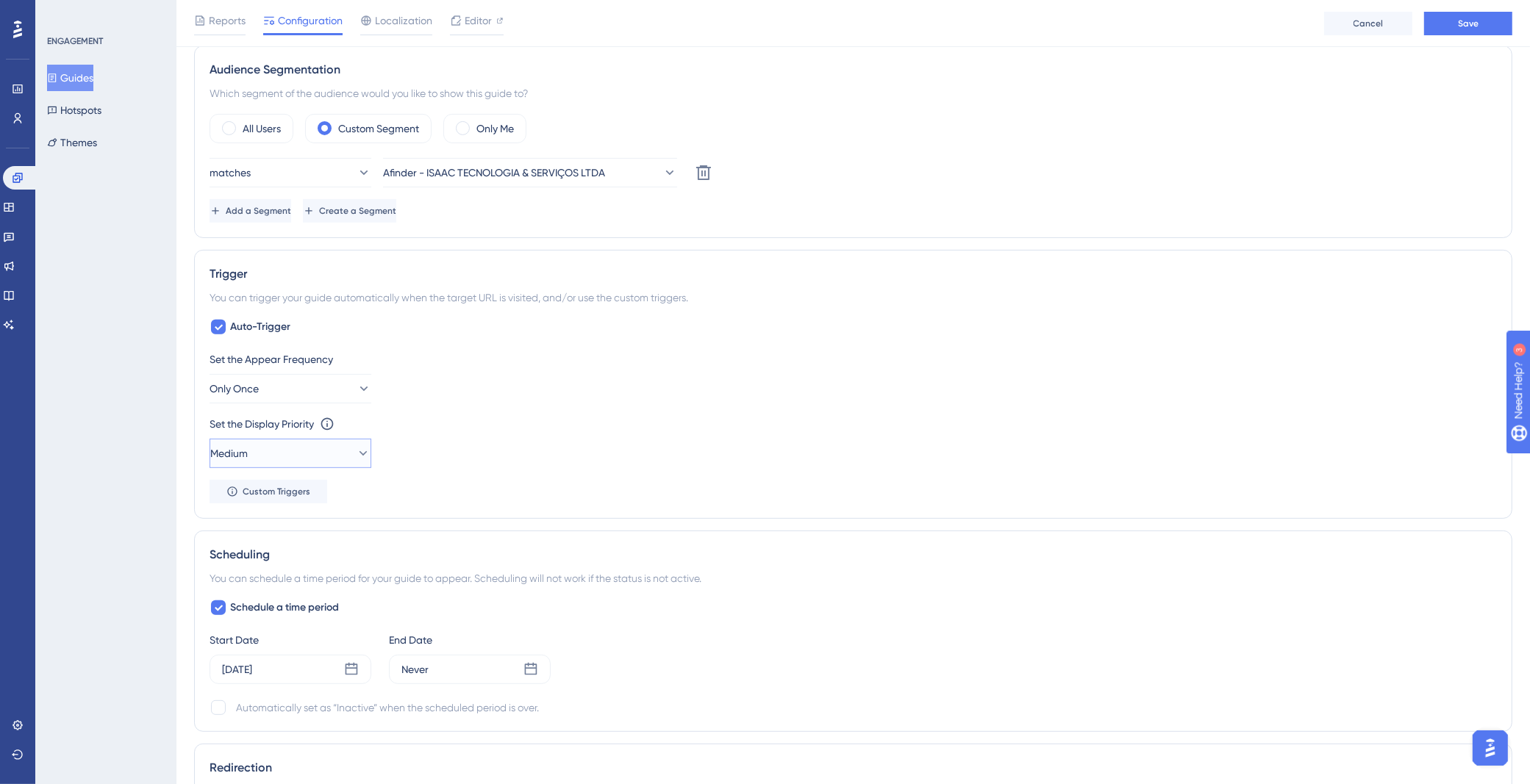
click at [312, 445] on button "Medium" at bounding box center [290, 454] width 162 height 30
click at [287, 580] on div "Highest Highest" at bounding box center [290, 587] width 119 height 30
click at [1469, 24] on span "Save" at bounding box center [1468, 23] width 20 height 12
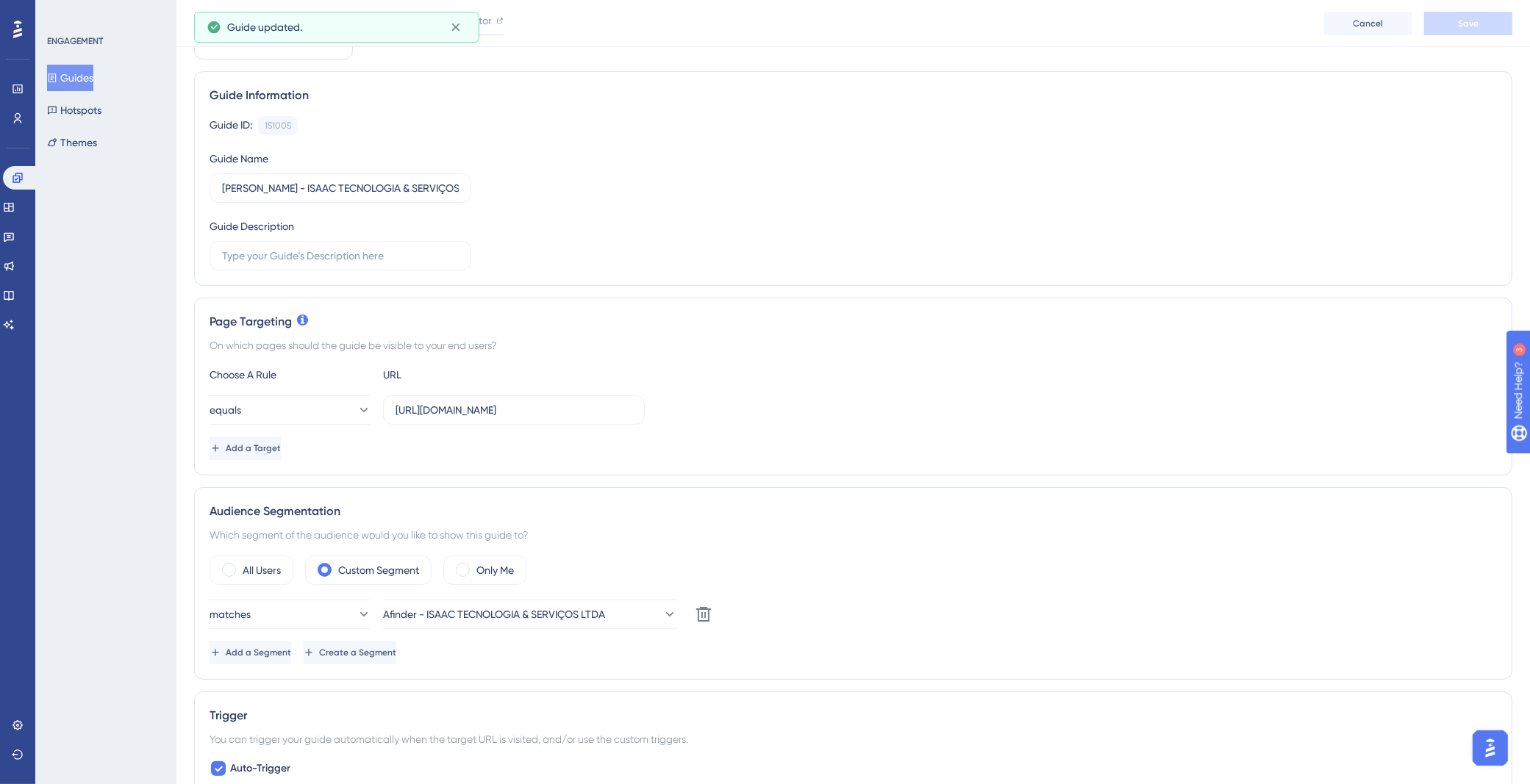
scroll to position [0, 0]
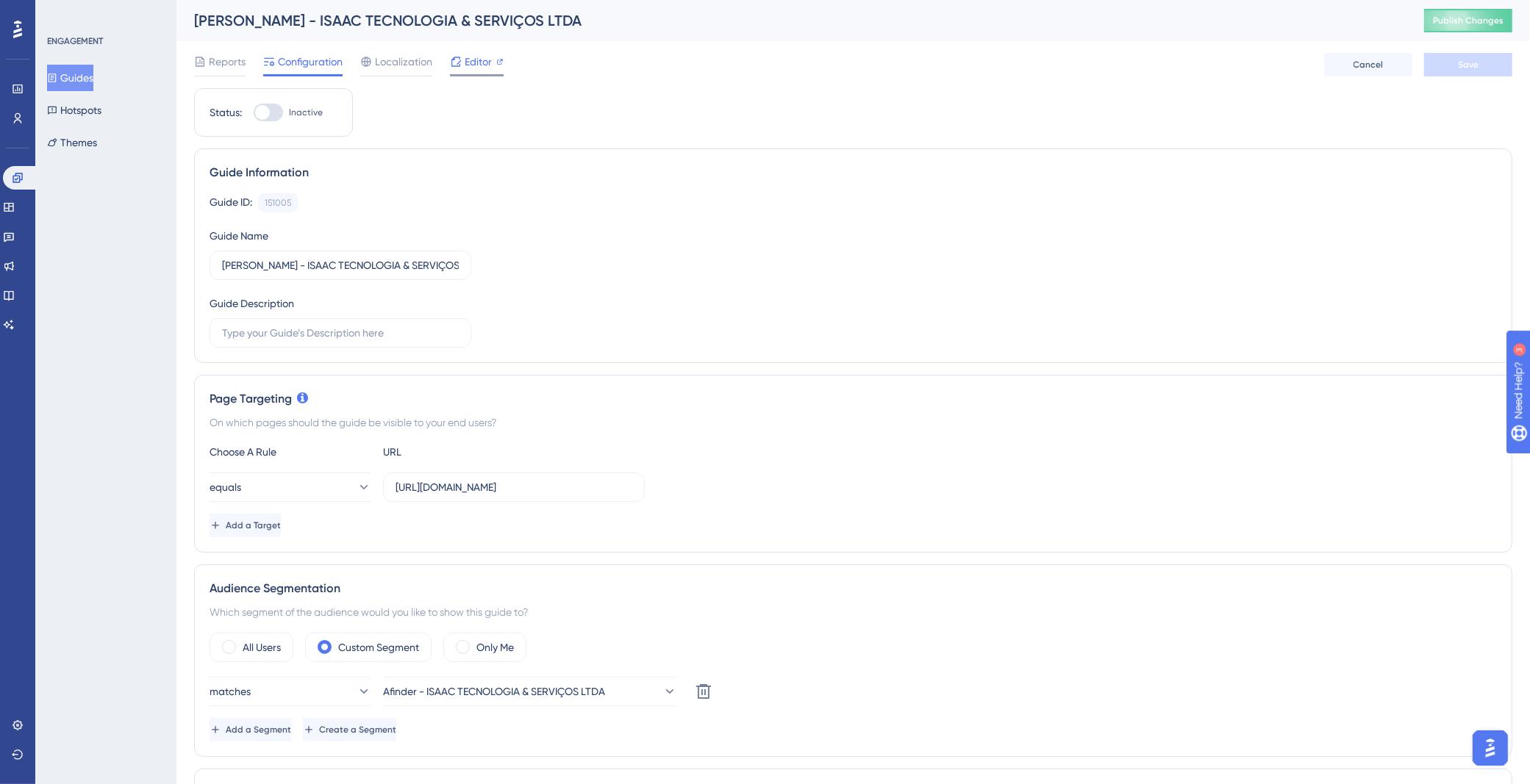
click at [473, 60] on span "Editor" at bounding box center [478, 61] width 27 height 18
click at [1454, 16] on span "Publish Changes" at bounding box center [1469, 20] width 71 height 12
